Goal: Information Seeking & Learning: Learn about a topic

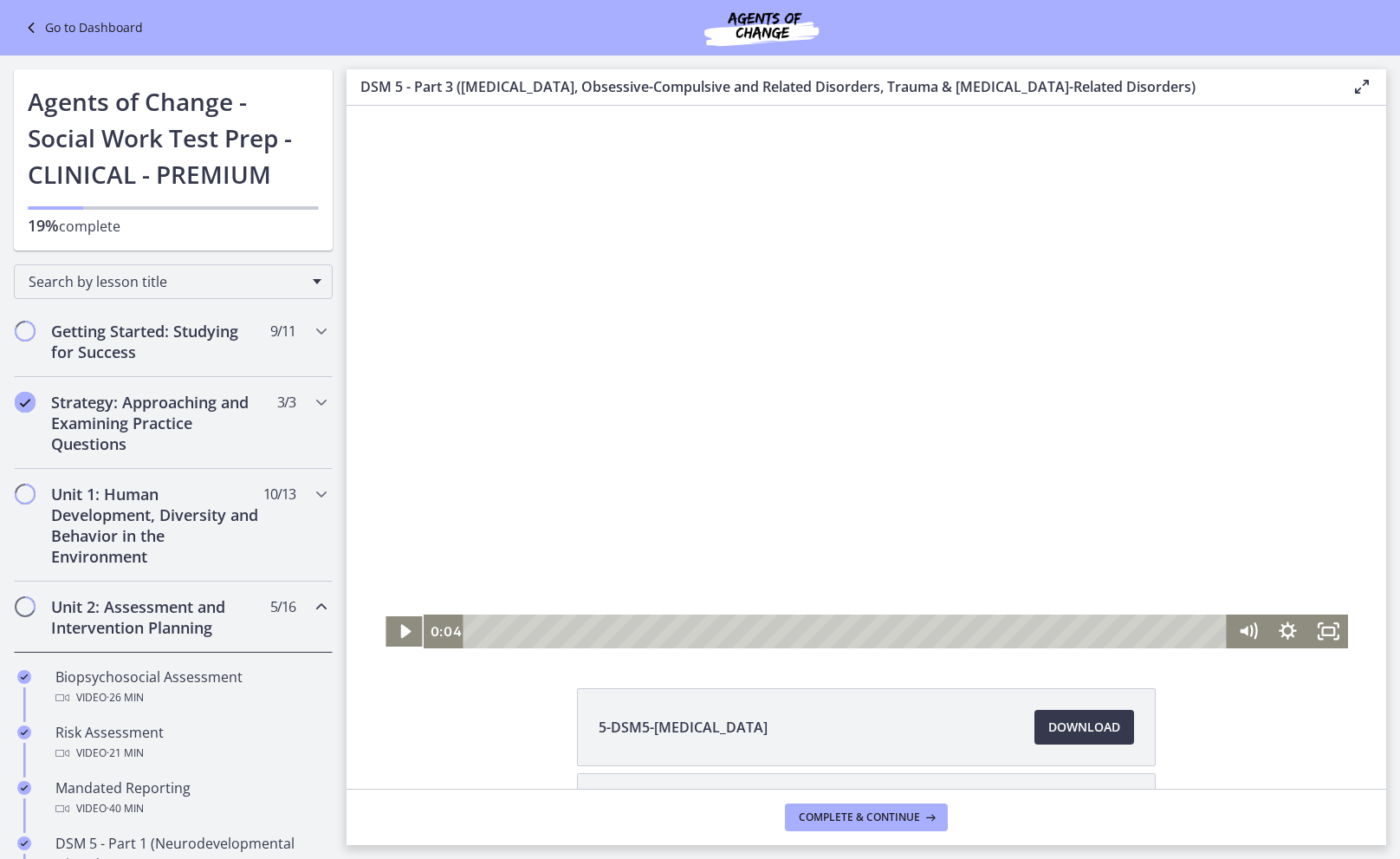
scroll to position [862, 0]
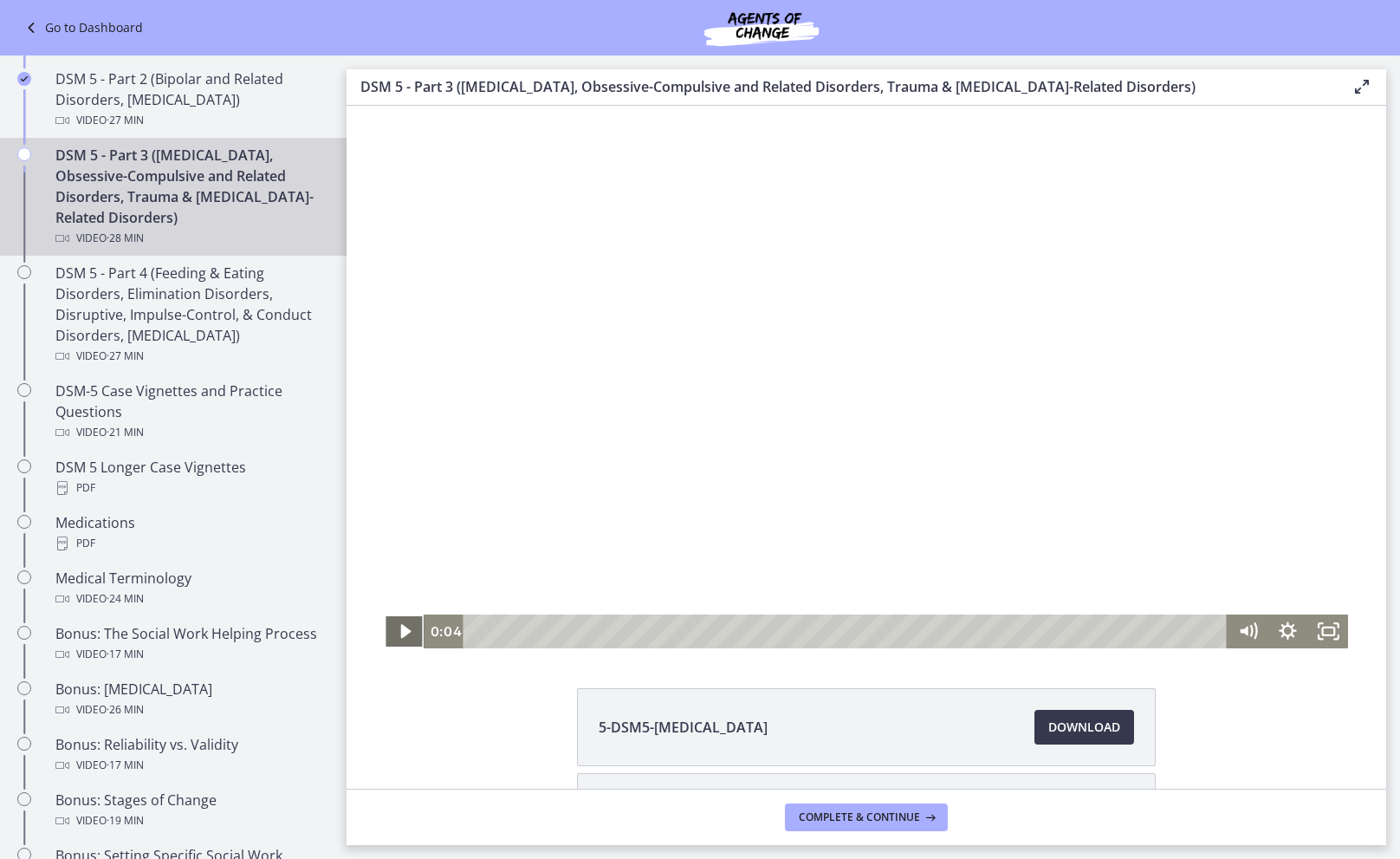
click at [404, 644] on icon "Play Video" at bounding box center [405, 632] width 40 height 34
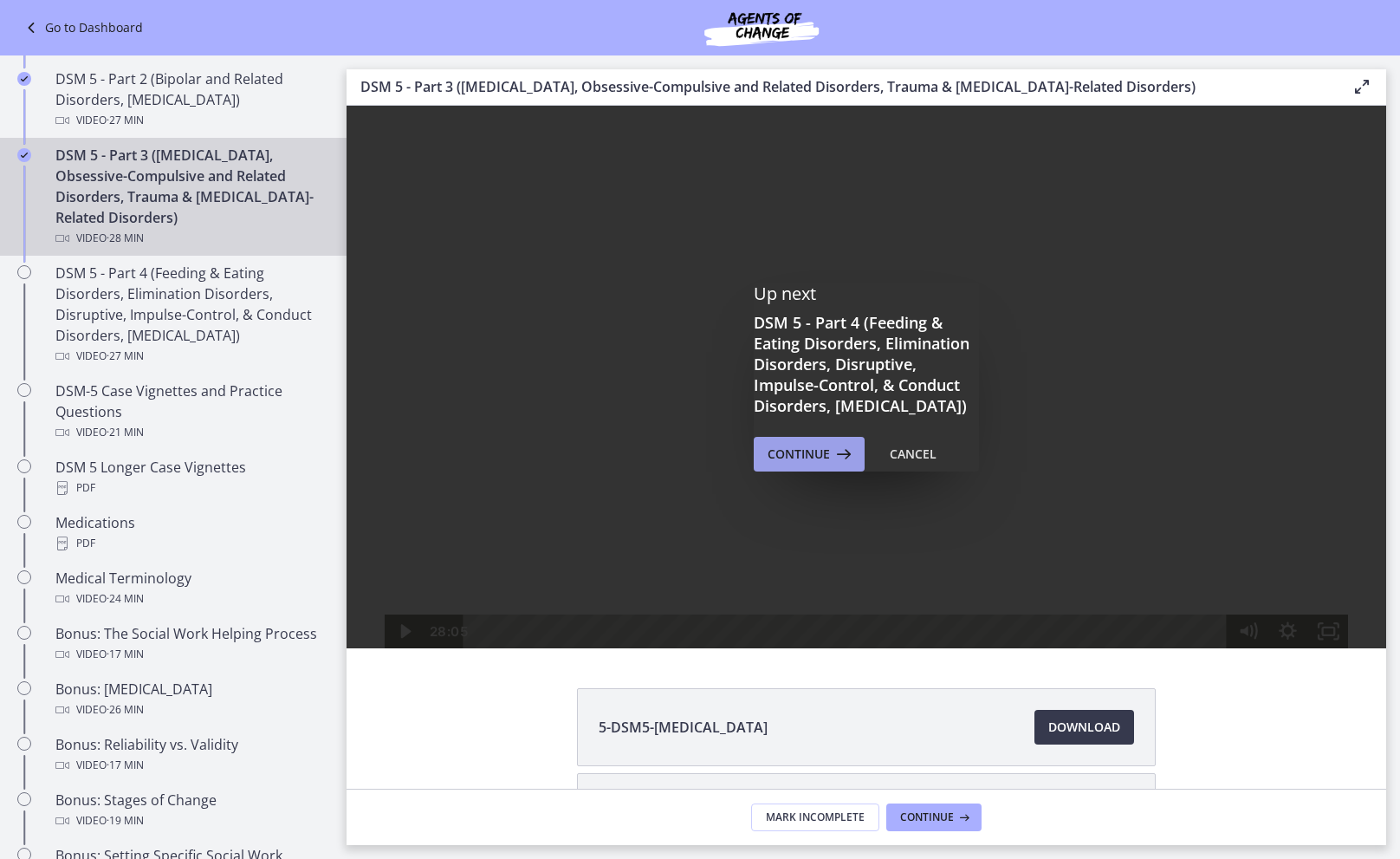
click at [769, 464] on span "Continue" at bounding box center [798, 454] width 62 height 20
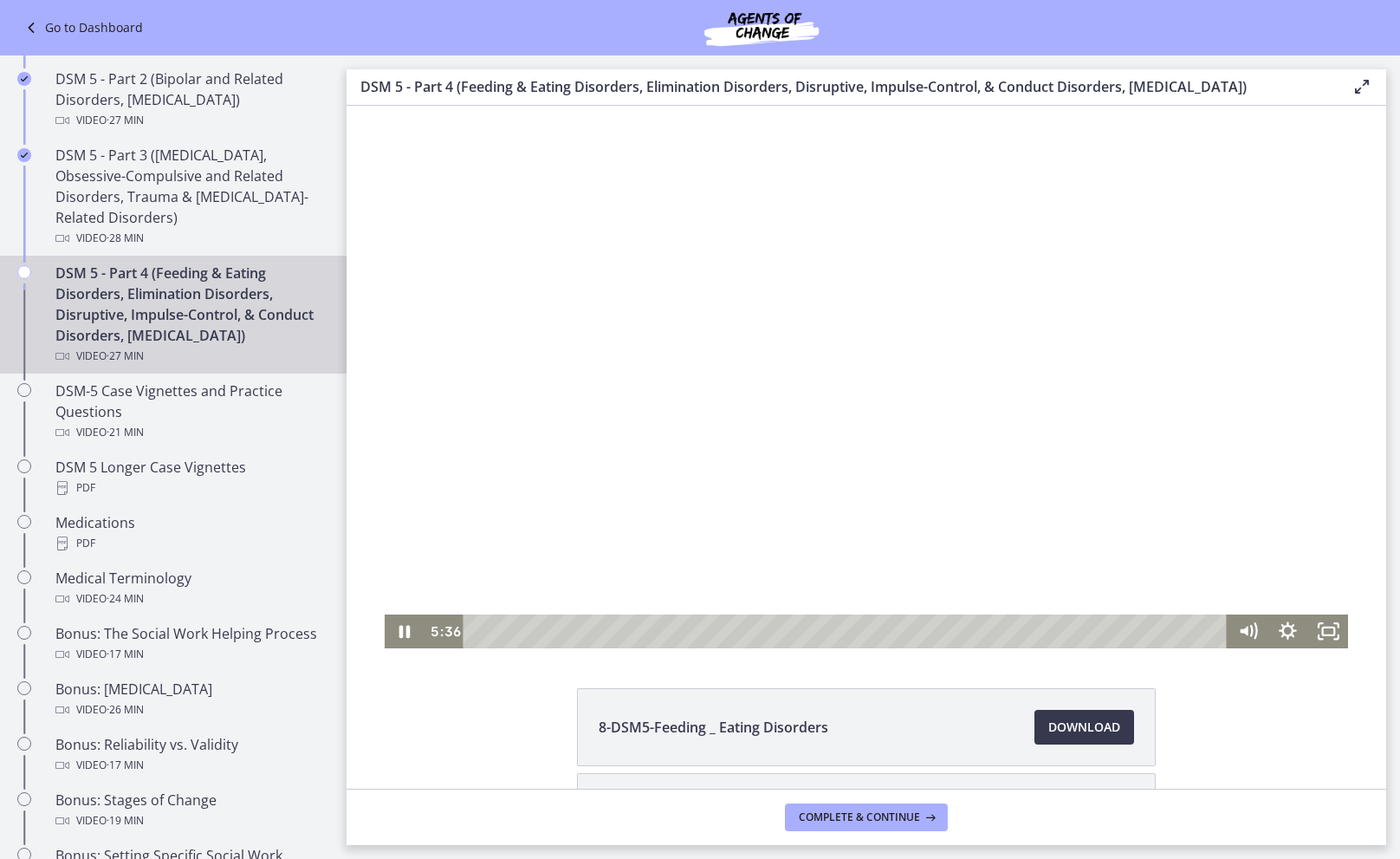
click at [815, 362] on div at bounding box center [866, 376] width 964 height 542
click at [660, 348] on div at bounding box center [866, 376] width 964 height 542
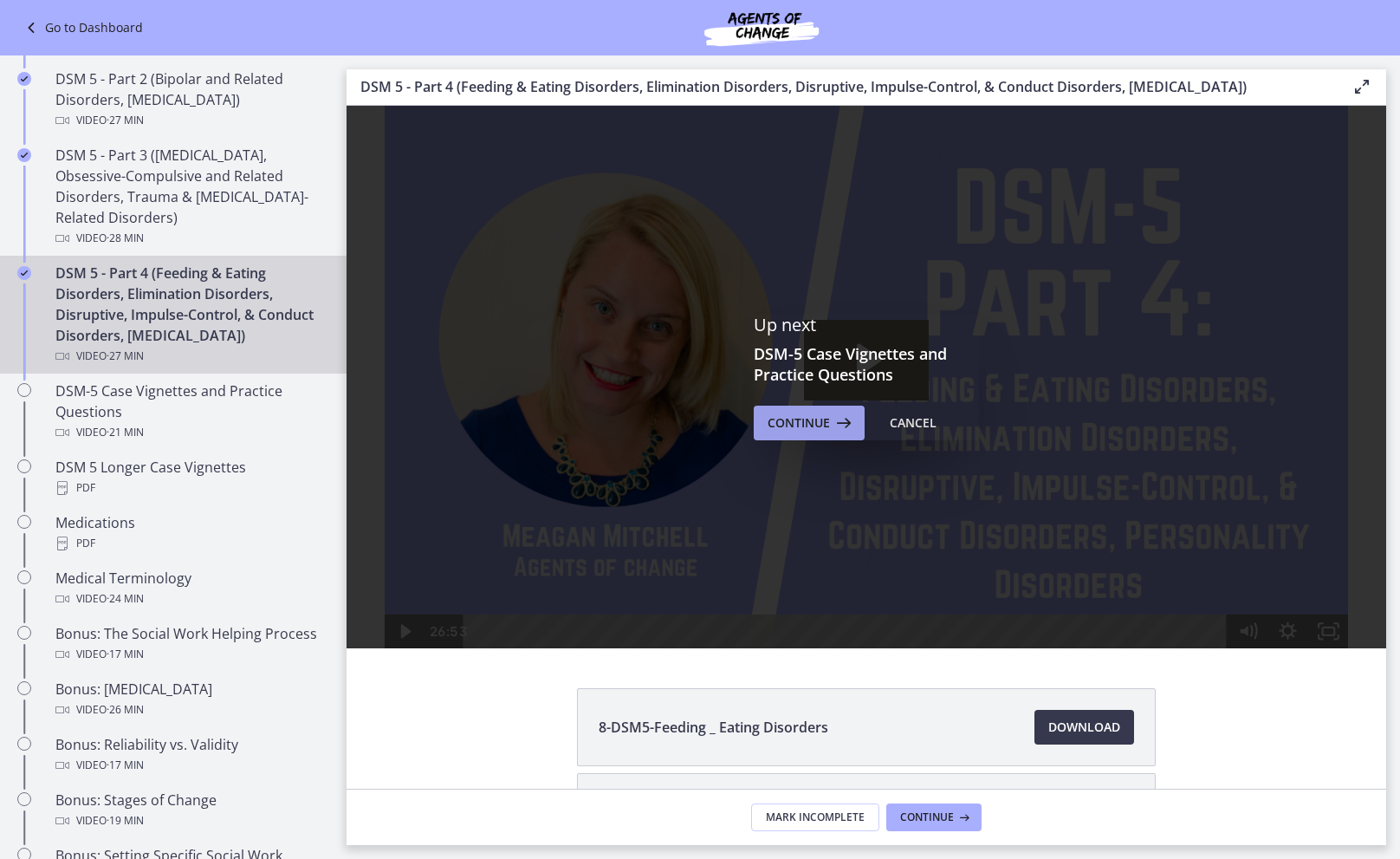
click at [768, 422] on span "Continue" at bounding box center [798, 423] width 62 height 20
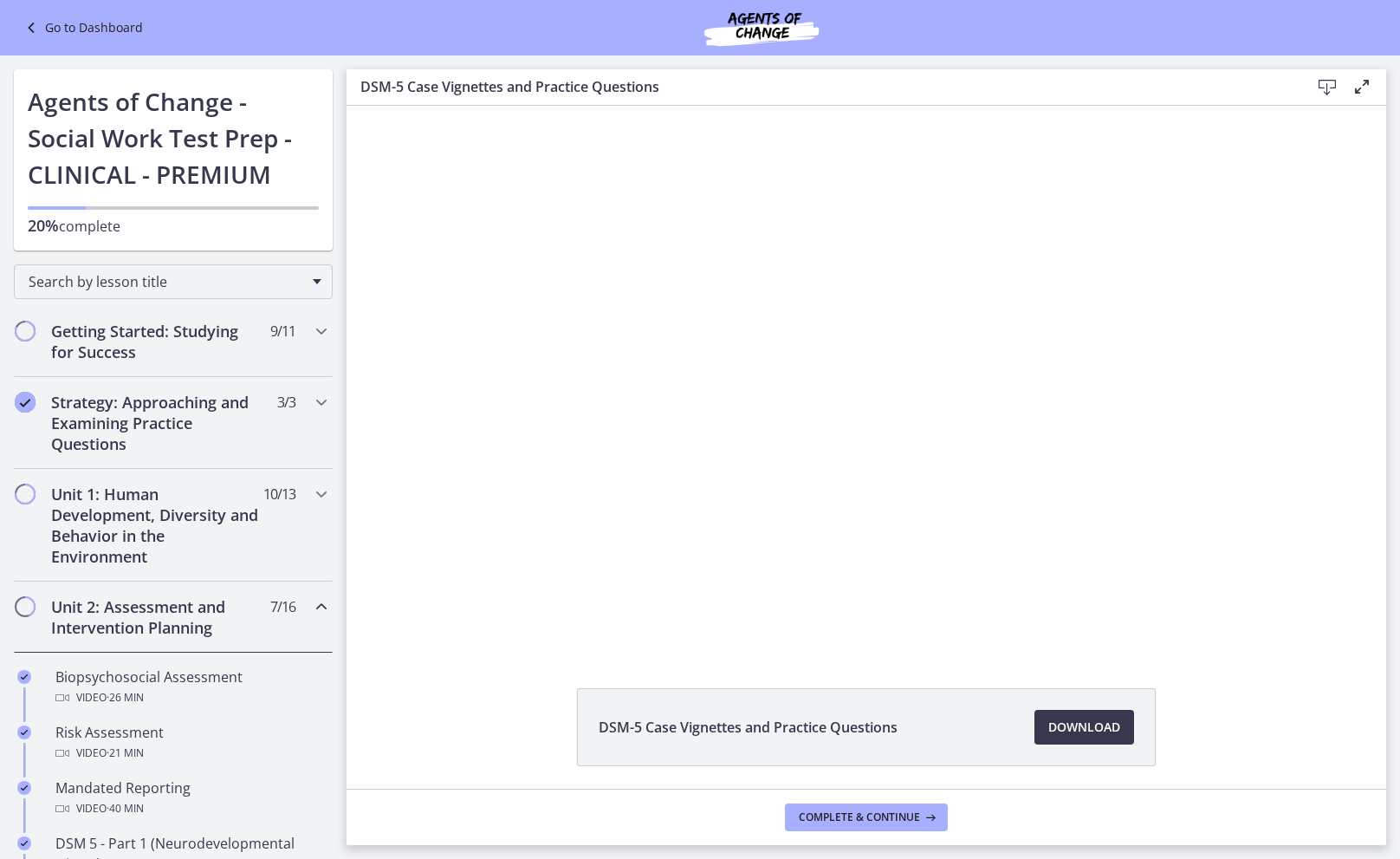
scroll to position [862, 0]
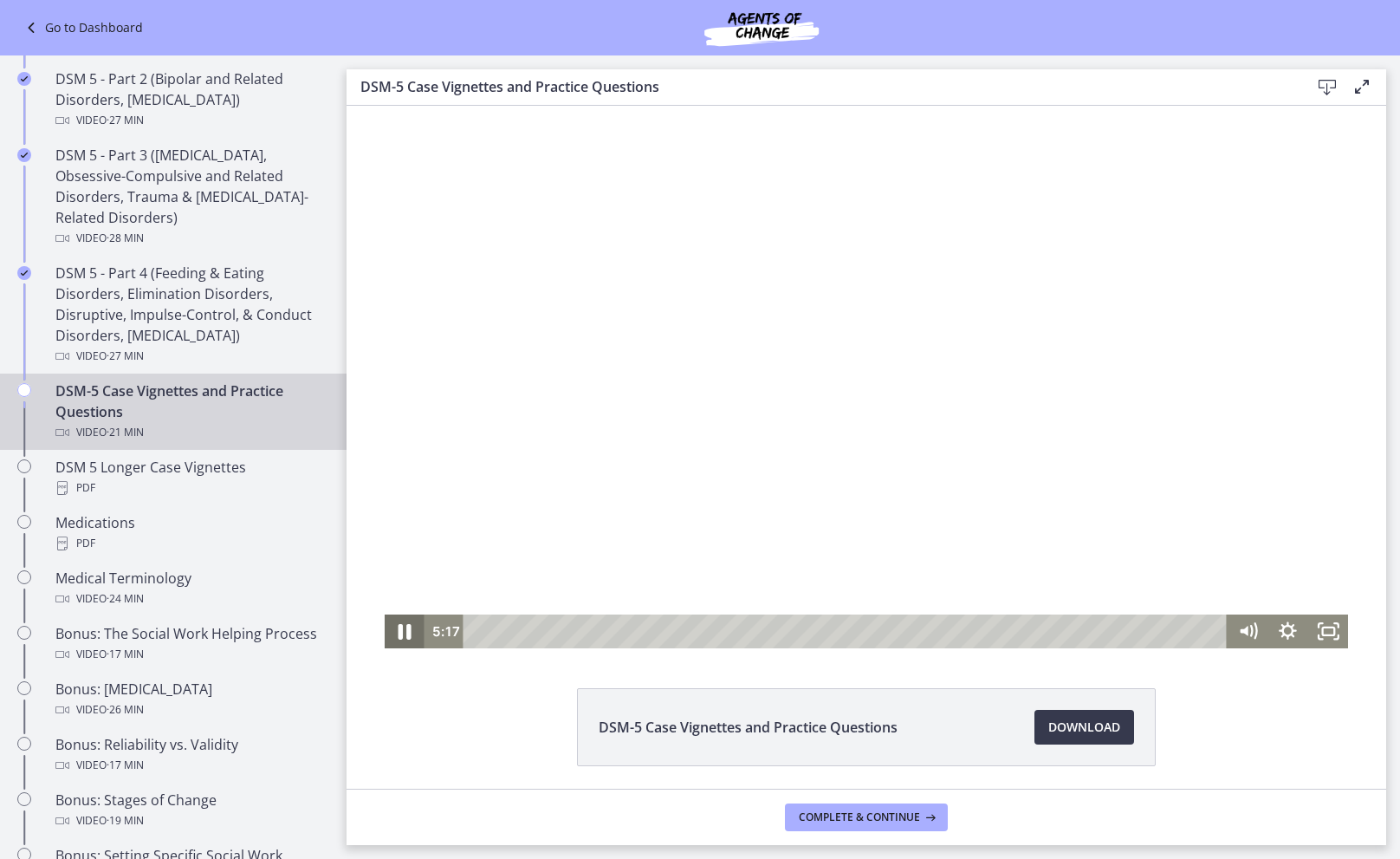
click at [403, 642] on icon "Pause" at bounding box center [404, 632] width 48 height 41
